Goal: Information Seeking & Learning: Get advice/opinions

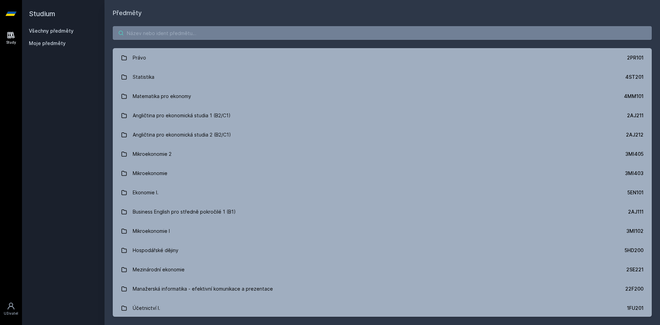
click at [174, 26] on input "search" at bounding box center [382, 33] width 539 height 14
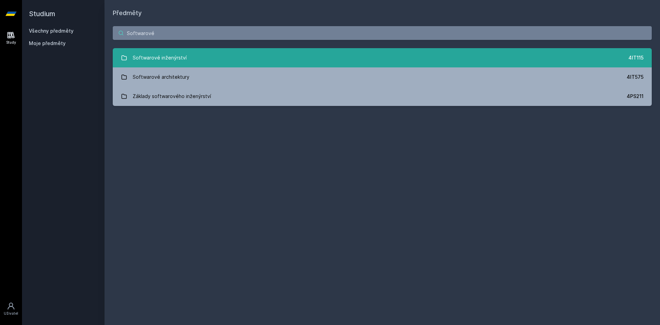
type input "Softwarové"
click at [191, 57] on link "Softwarové inženýrství 4IT115" at bounding box center [382, 57] width 539 height 19
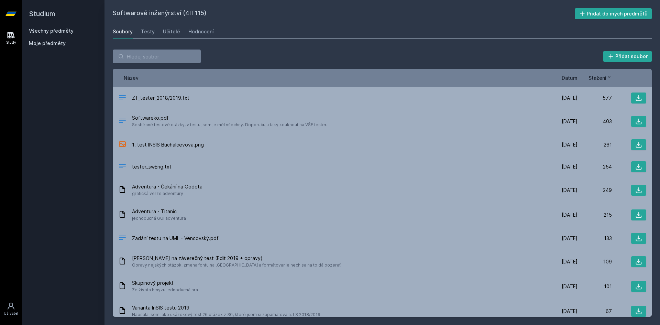
click at [154, 33] on div "Soubory Testy Učitelé Hodnocení" at bounding box center [382, 32] width 539 height 14
click at [142, 29] on div "Testy" at bounding box center [148, 31] width 14 height 7
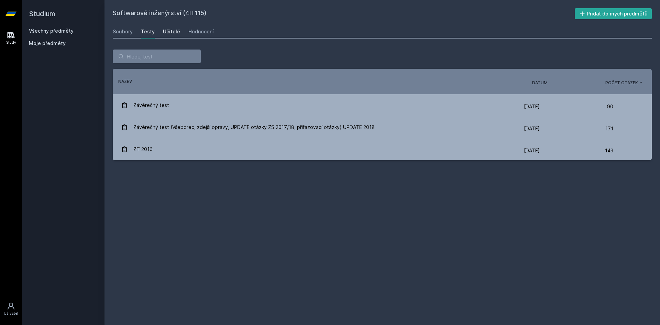
click at [175, 33] on div "Učitelé" at bounding box center [171, 31] width 17 height 7
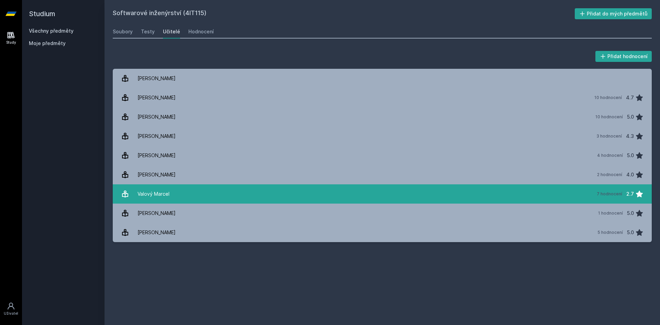
click at [198, 197] on link "[PERSON_NAME] 7 hodnocení 2.7" at bounding box center [382, 193] width 539 height 19
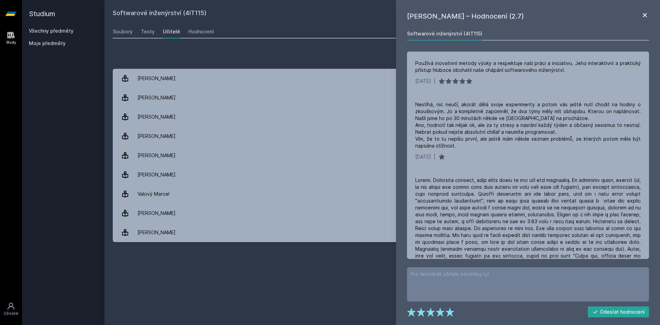
click at [645, 18] on icon at bounding box center [645, 15] width 8 height 8
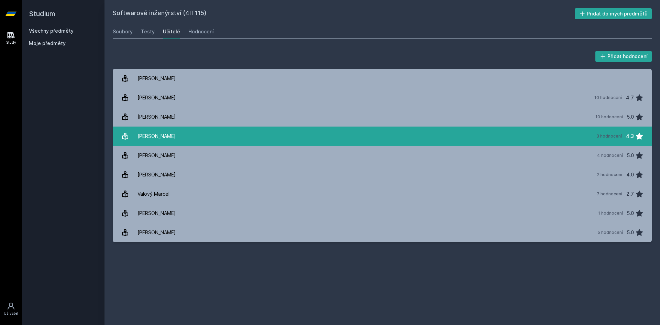
click at [362, 141] on link "[PERSON_NAME] 3 hodnocení 4.3" at bounding box center [382, 136] width 539 height 19
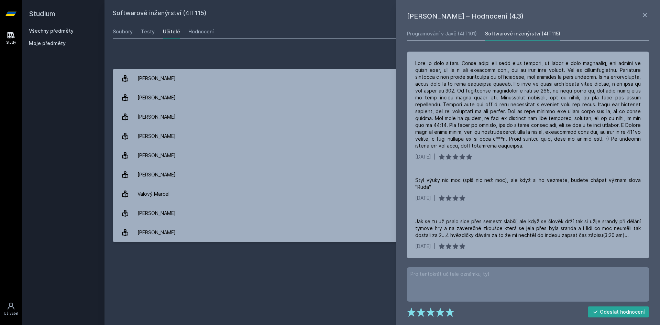
click at [639, 18] on h1 "[PERSON_NAME] – Hodnocení (4.3)" at bounding box center [524, 16] width 234 height 10
click at [641, 15] on icon at bounding box center [645, 15] width 8 height 8
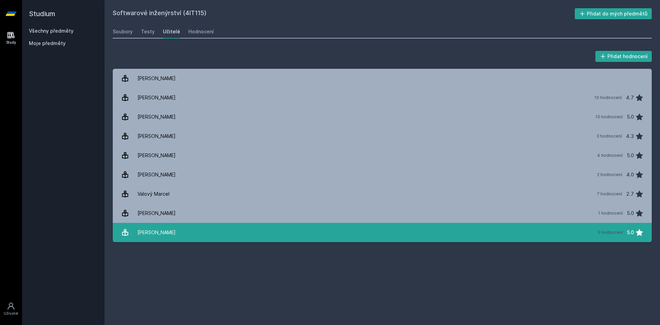
click at [203, 231] on link "[PERSON_NAME] 5 hodnocení 5.0" at bounding box center [382, 232] width 539 height 19
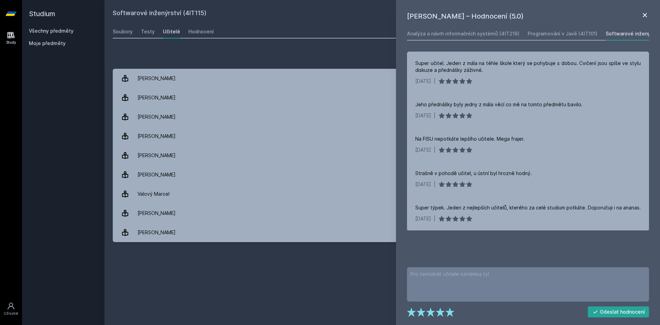
click at [644, 14] on icon at bounding box center [645, 15] width 4 height 4
